Goal: Find specific page/section: Find specific page/section

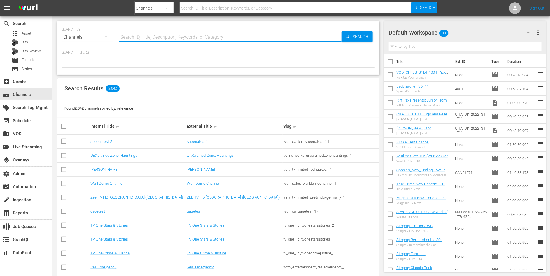
click at [147, 33] on input "text" at bounding box center [230, 37] width 222 height 14
paste input "stadium_gracenote"
type input "stadium_gracenote"
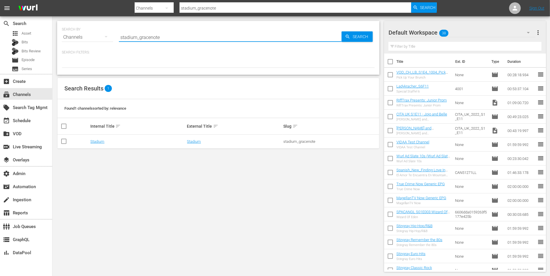
click at [296, 139] on td "stadium_gracenote" at bounding box center [330, 142] width 96 height 14
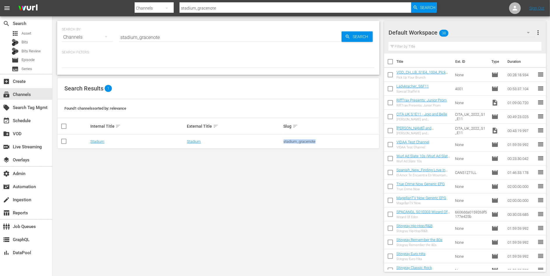
click at [296, 138] on td "stadium_gracenote" at bounding box center [330, 142] width 96 height 14
click at [297, 142] on div "stadium_gracenote" at bounding box center [330, 141] width 95 height 4
click at [194, 142] on link "Stadium" at bounding box center [194, 141] width 14 height 4
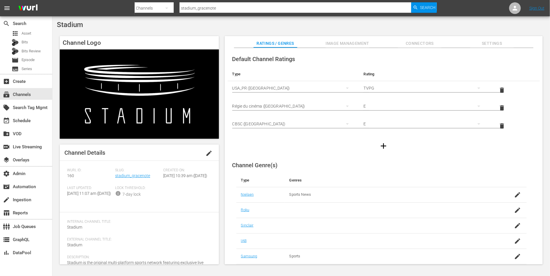
scroll to position [63, 0]
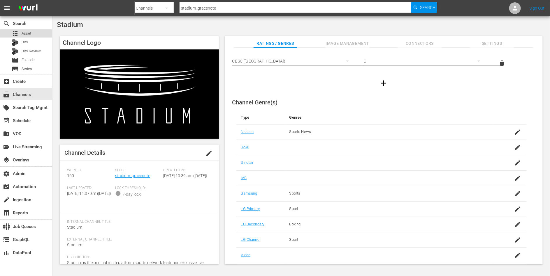
click at [31, 35] on div "apps Asset" at bounding box center [26, 33] width 52 height 8
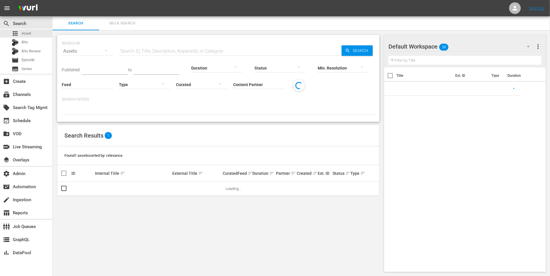
click at [247, 85] on input "Content Partner" at bounding box center [258, 85] width 51 height 21
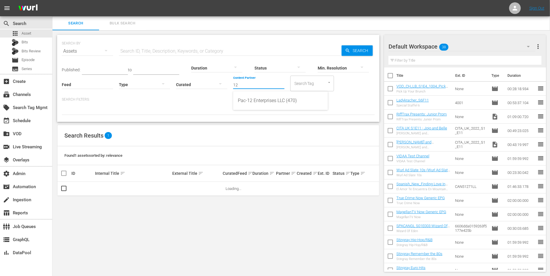
type input "1"
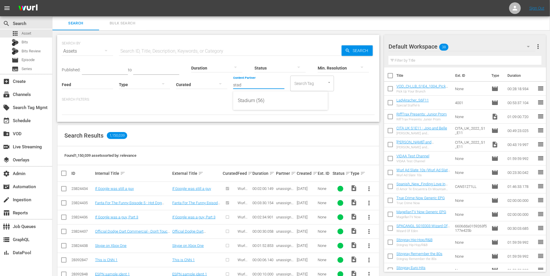
type input "stad"
click at [256, 126] on div "Search Results 1,150,039" at bounding box center [218, 135] width 322 height 21
click at [248, 132] on div "Search Results 1,150,039" at bounding box center [218, 135] width 322 height 21
click at [254, 116] on div "SEARCH BY Search By Assets Search ID, Title, Description, Keywords, or Category…" at bounding box center [218, 78] width 322 height 87
